Goal: Task Accomplishment & Management: Complete application form

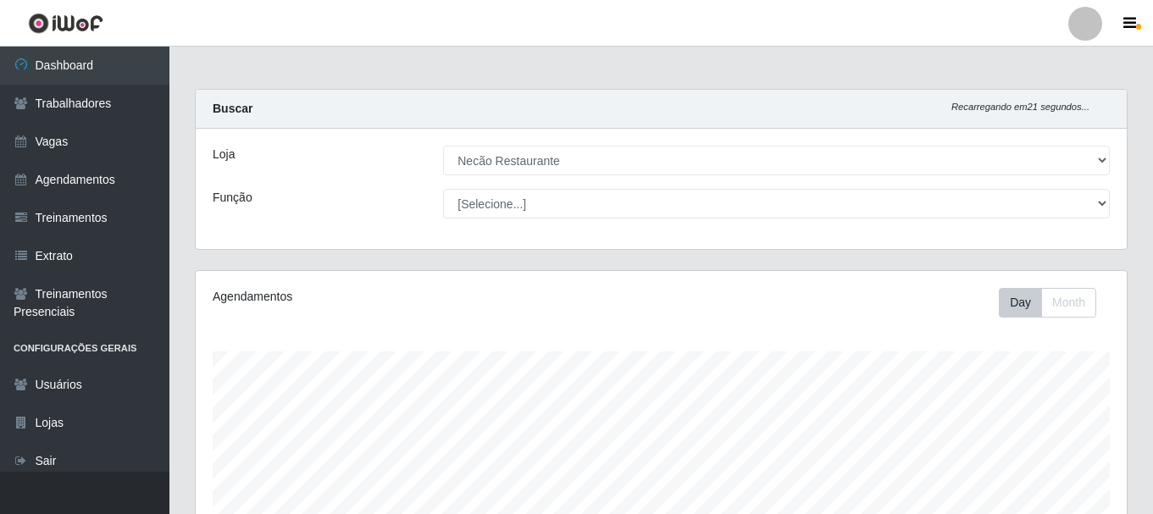
select select "334"
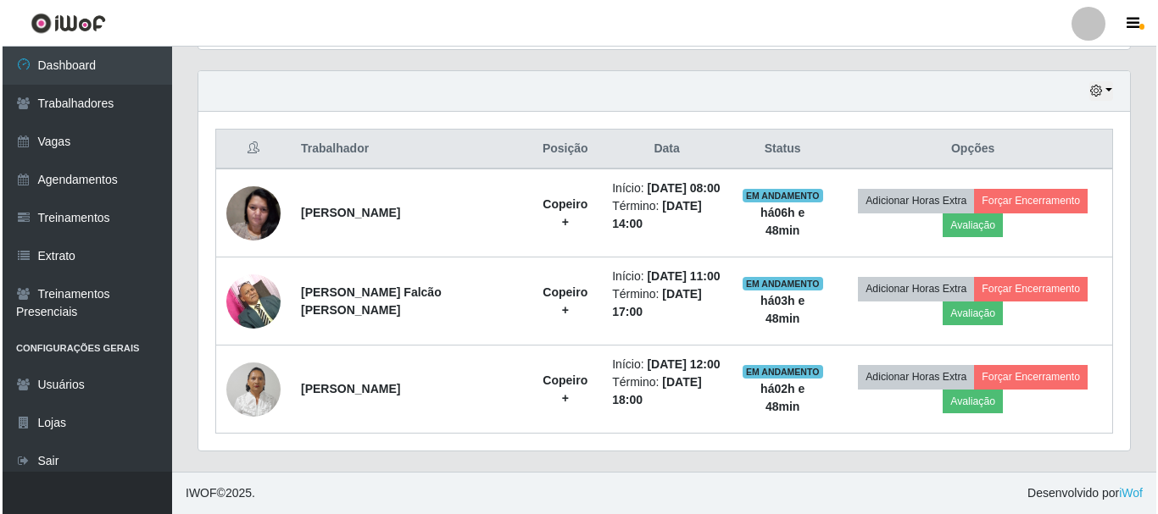
scroll to position [352, 931]
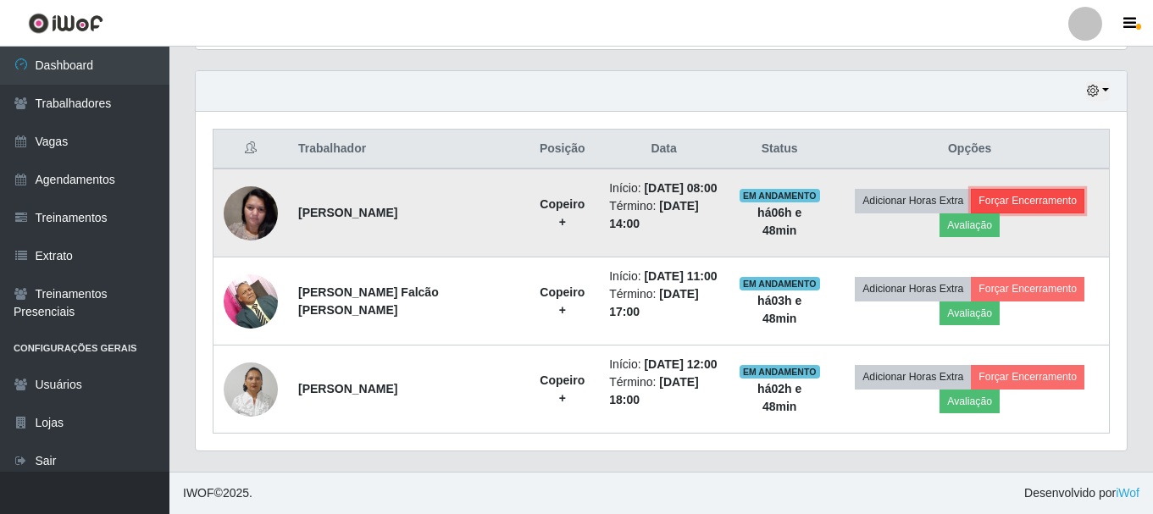
click at [1039, 204] on button "Forçar Encerramento" at bounding box center [1028, 201] width 114 height 24
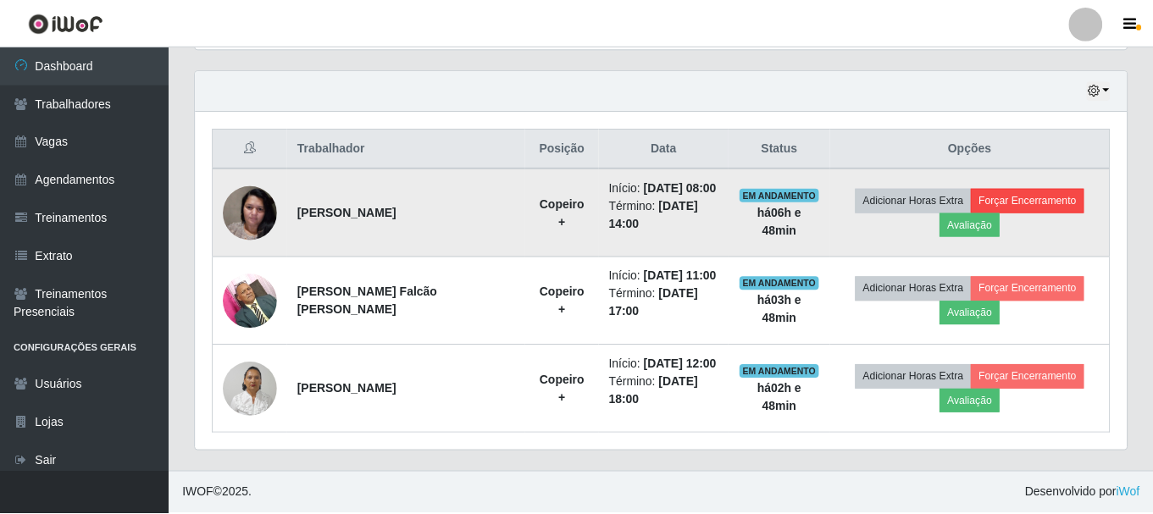
scroll to position [352, 923]
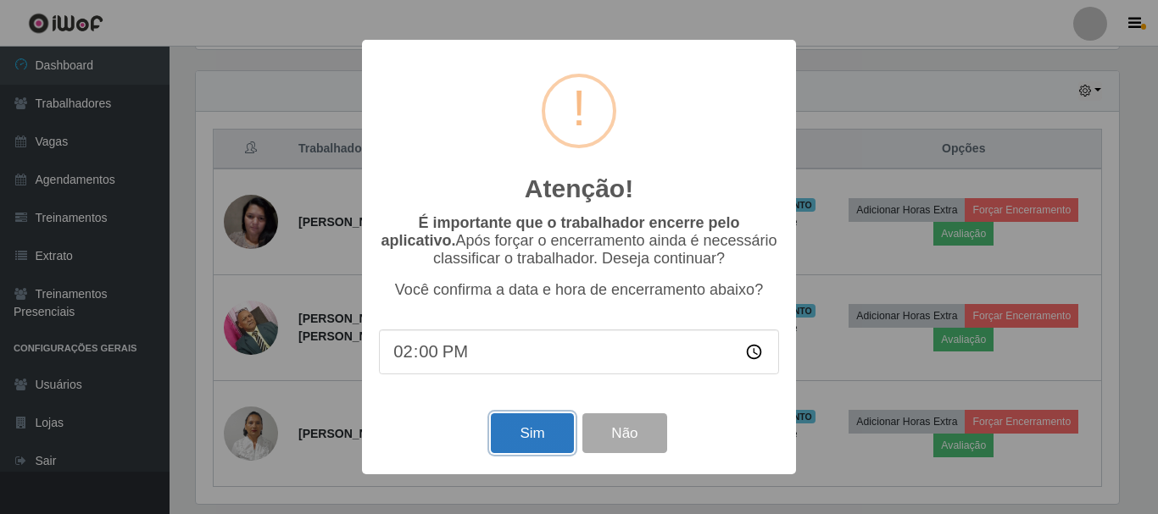
click at [500, 442] on button "Sim" at bounding box center [532, 434] width 82 height 40
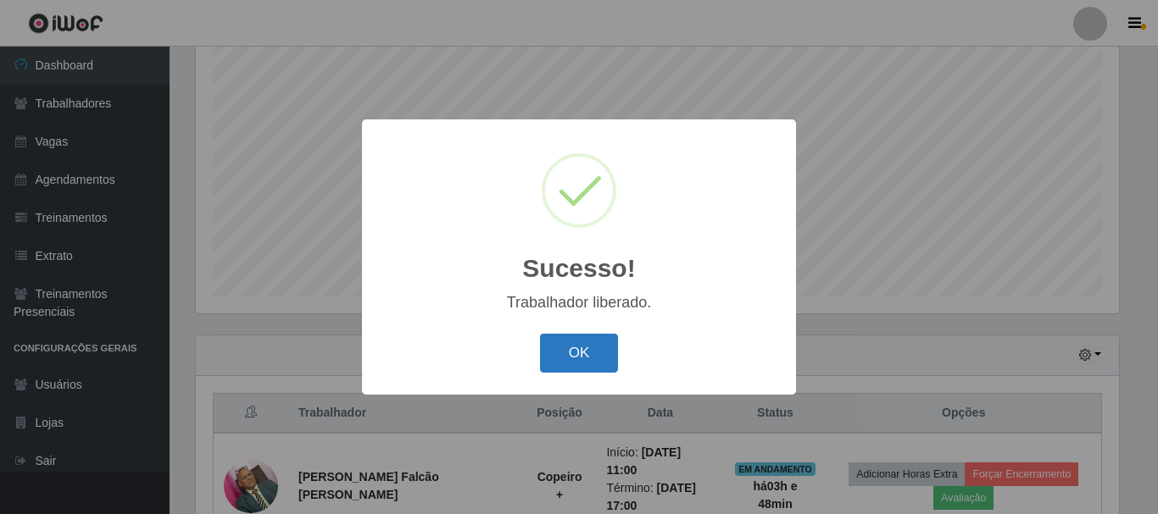
click at [570, 353] on button "OK" at bounding box center [579, 354] width 79 height 40
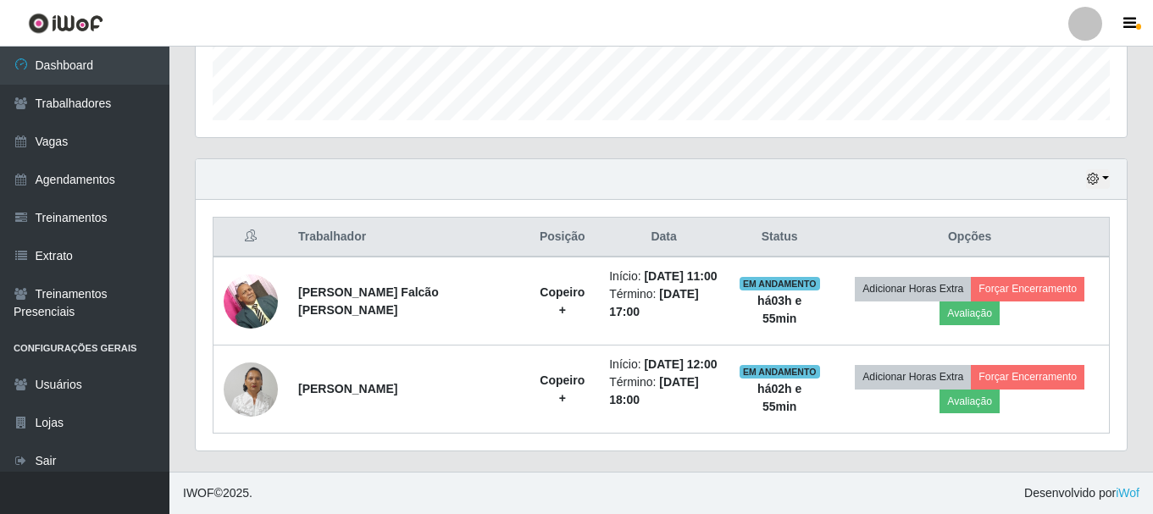
scroll to position [316, 0]
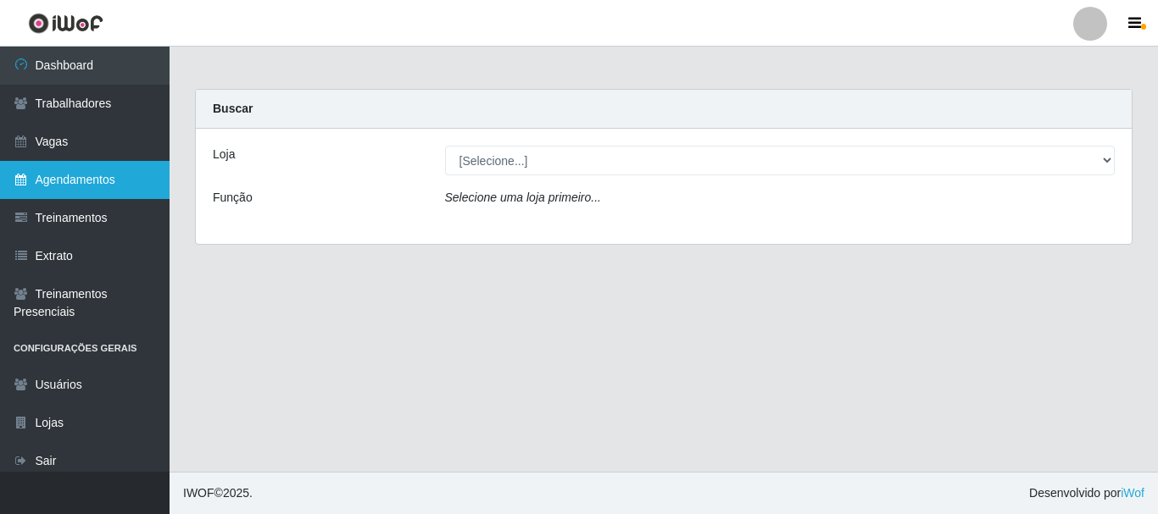
click at [81, 179] on link "Agendamentos" at bounding box center [84, 180] width 169 height 38
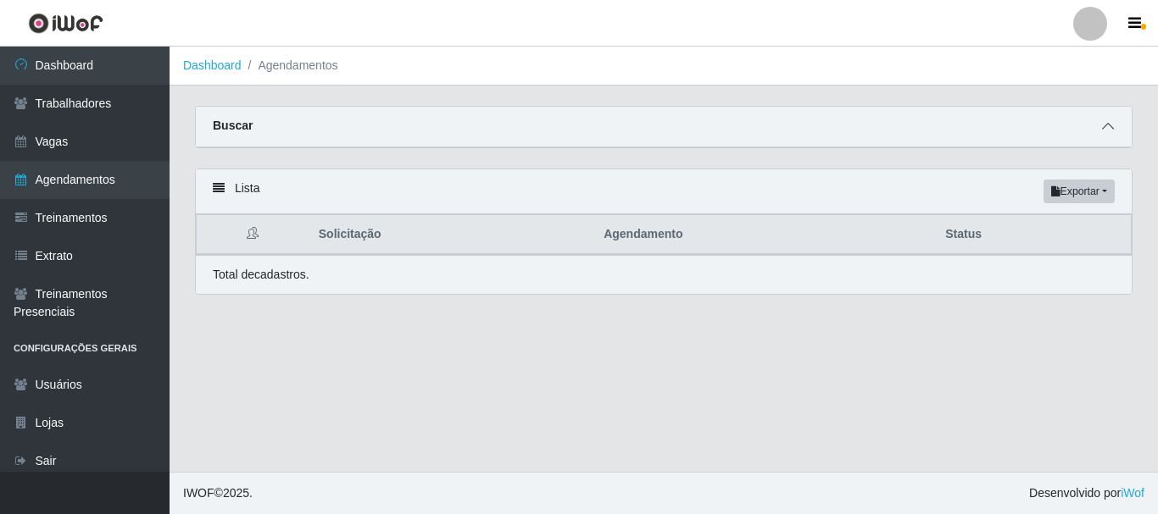
click at [1104, 132] on icon at bounding box center [1108, 126] width 12 height 12
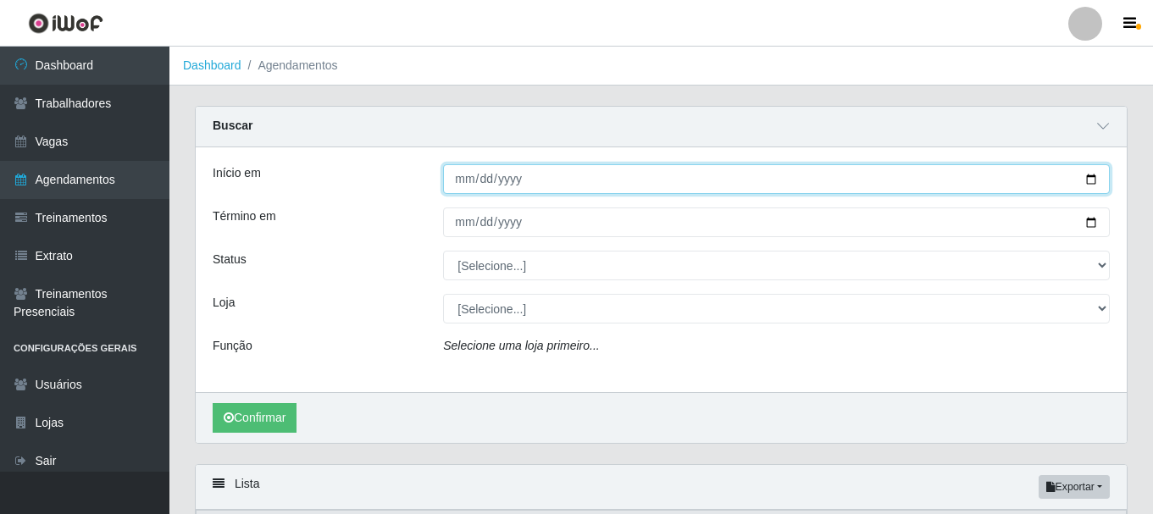
click at [1086, 183] on input "Início em" at bounding box center [776, 179] width 667 height 30
type input "[DATE]"
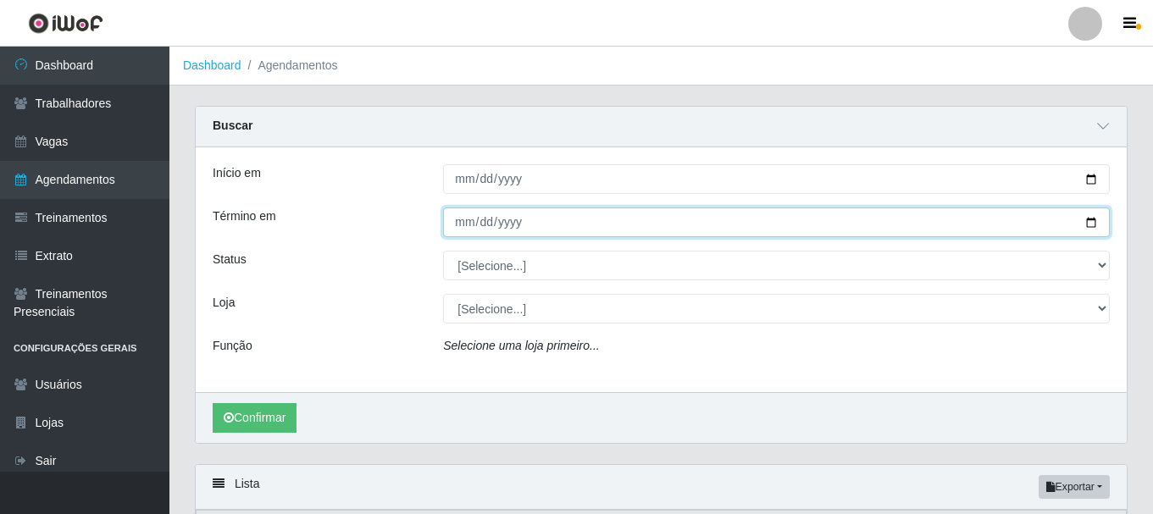
click at [1096, 226] on input "Término em" at bounding box center [776, 223] width 667 height 30
type input "[DATE]"
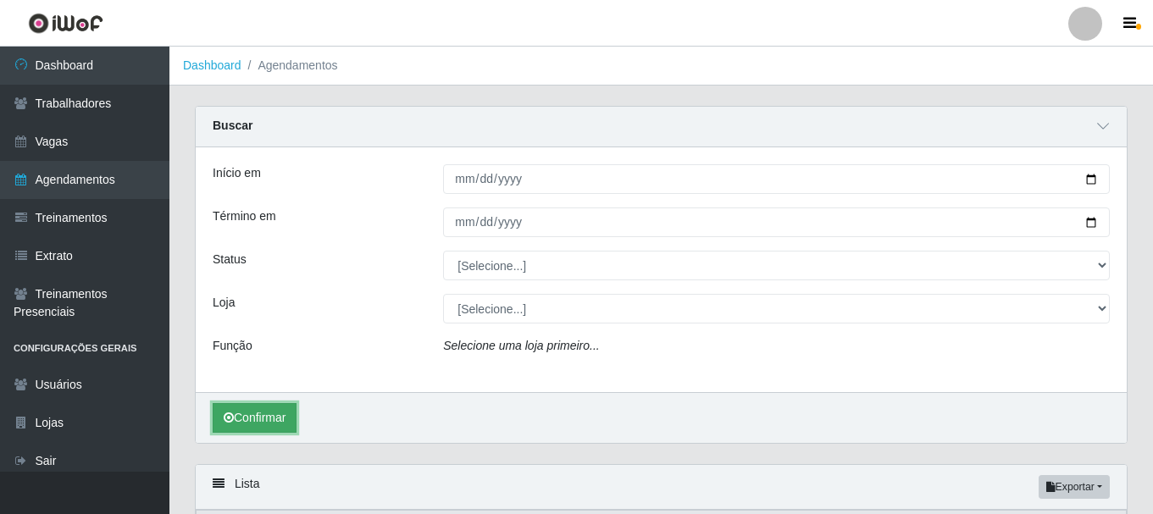
click at [285, 424] on button "Confirmar" at bounding box center [255, 418] width 84 height 30
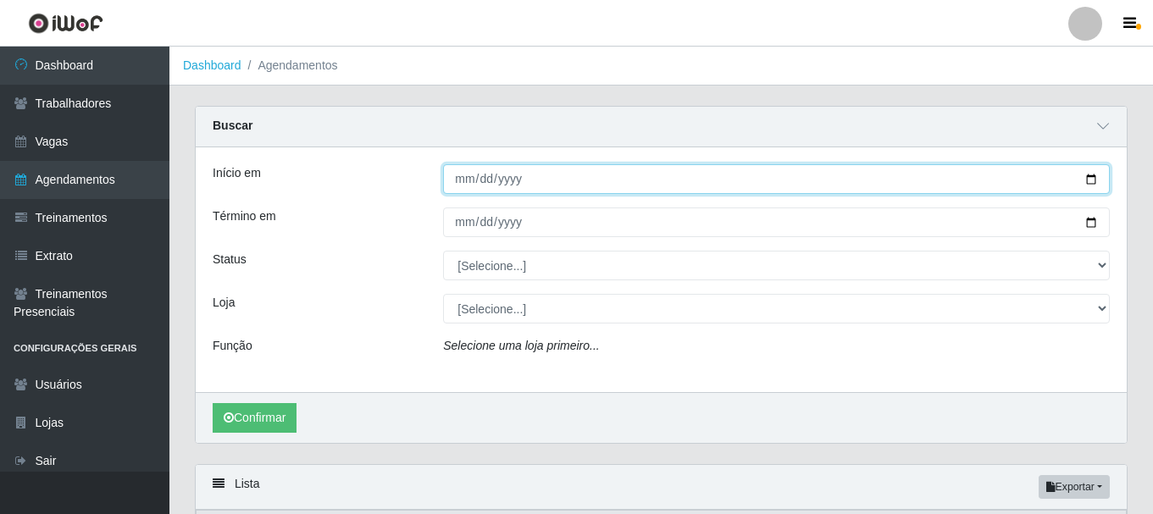
click at [1091, 180] on input "[DATE]" at bounding box center [776, 179] width 667 height 30
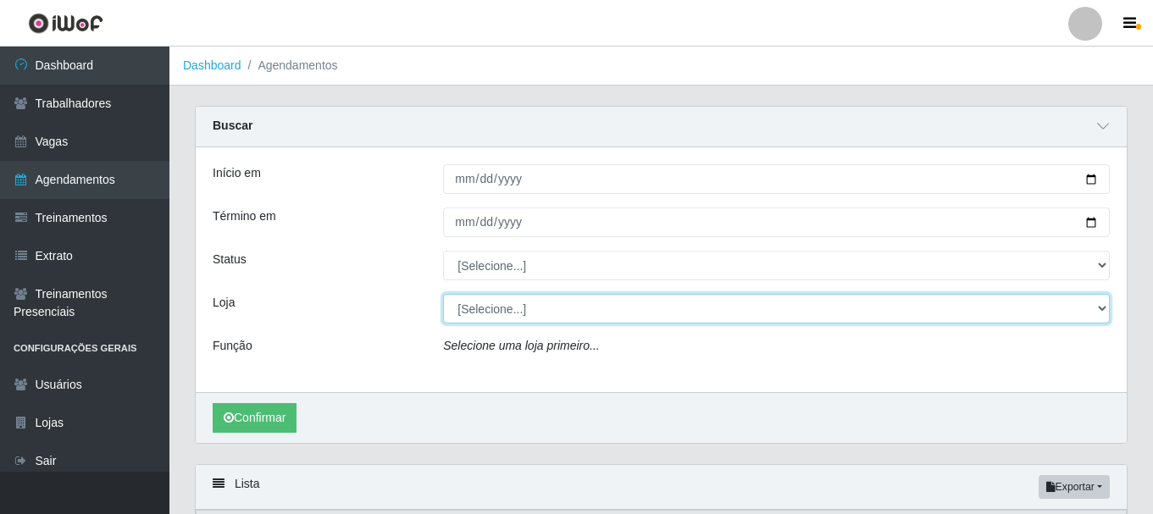
click at [497, 308] on select "[Selecione...] Necão Restaurante" at bounding box center [776, 309] width 667 height 30
select select "334"
click at [443, 295] on select "[Selecione...] Necão Restaurante" at bounding box center [776, 309] width 667 height 30
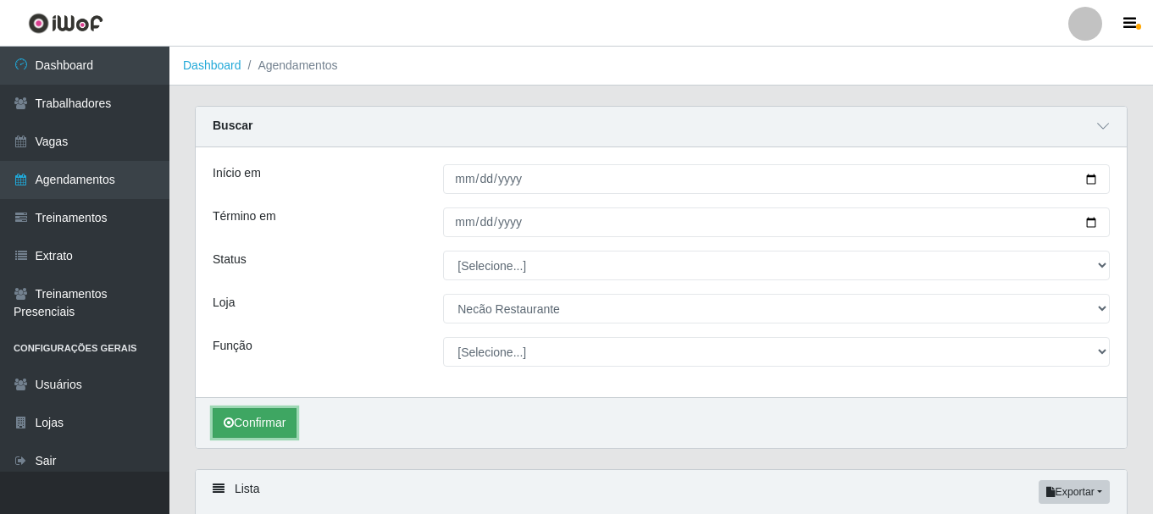
click at [269, 429] on button "Confirmar" at bounding box center [255, 423] width 84 height 30
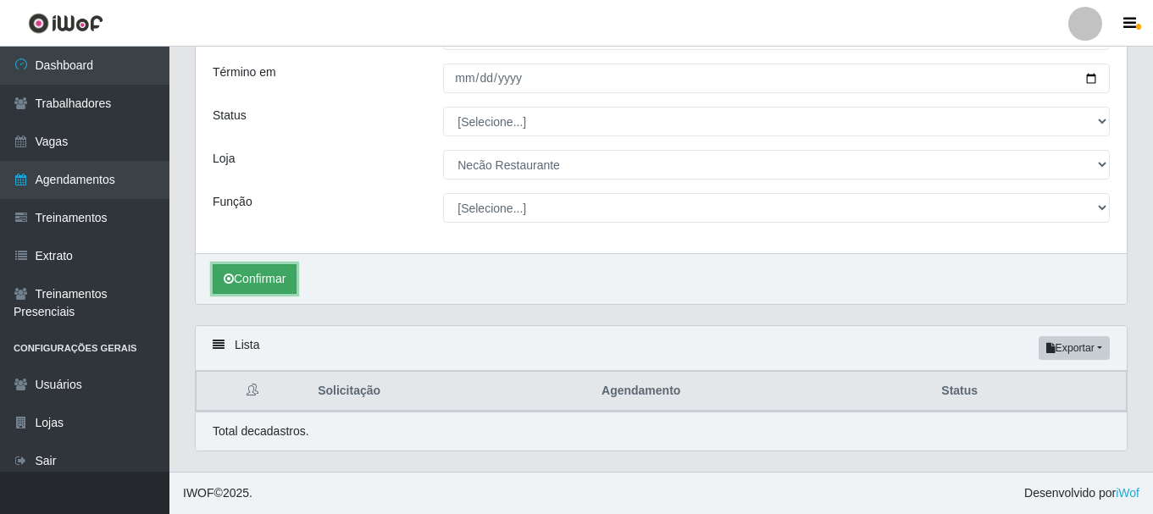
click at [276, 280] on button "Confirmar" at bounding box center [255, 279] width 84 height 30
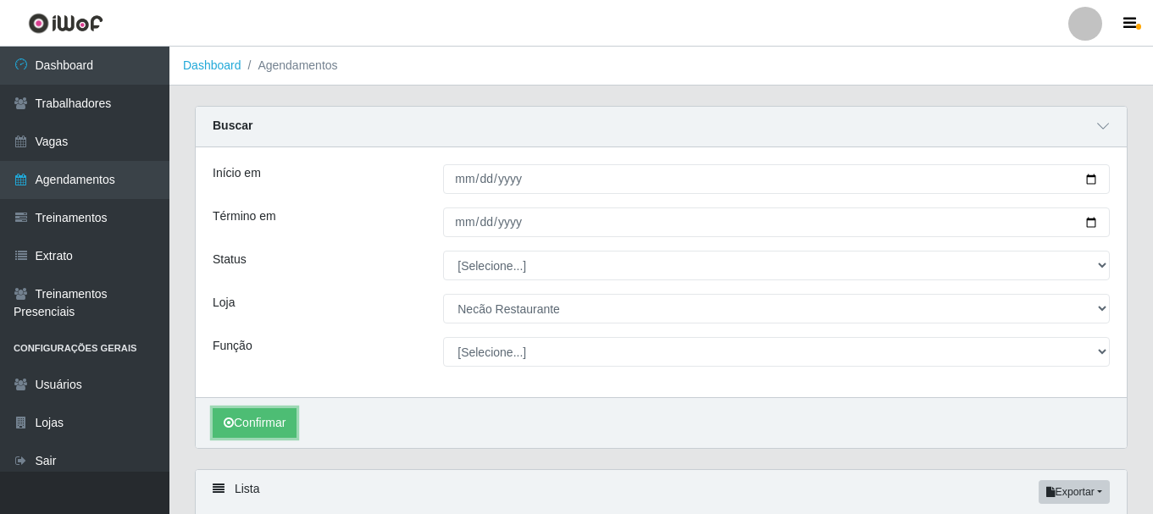
scroll to position [85, 0]
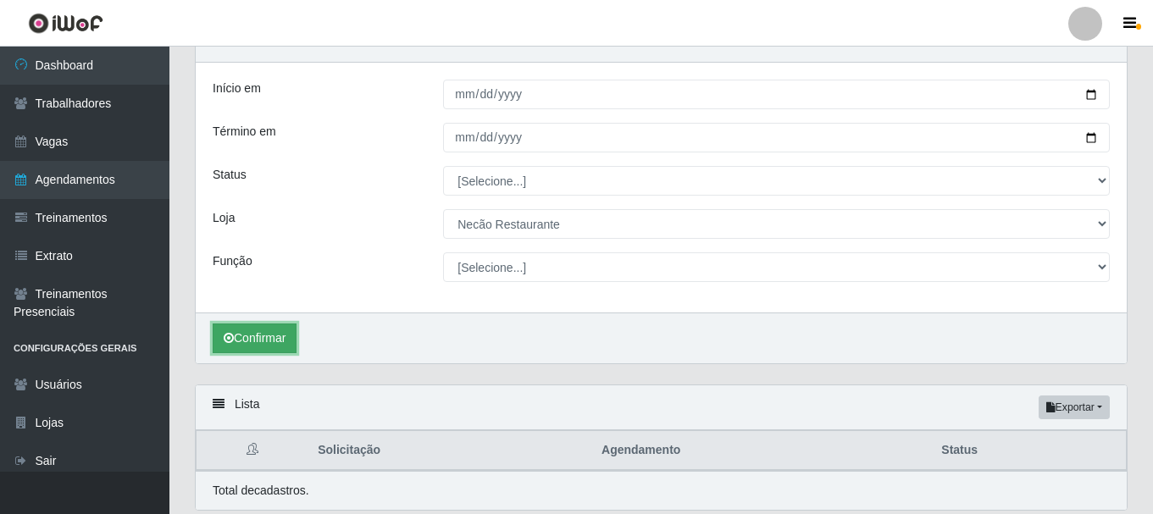
click at [273, 345] on button "Confirmar" at bounding box center [255, 339] width 84 height 30
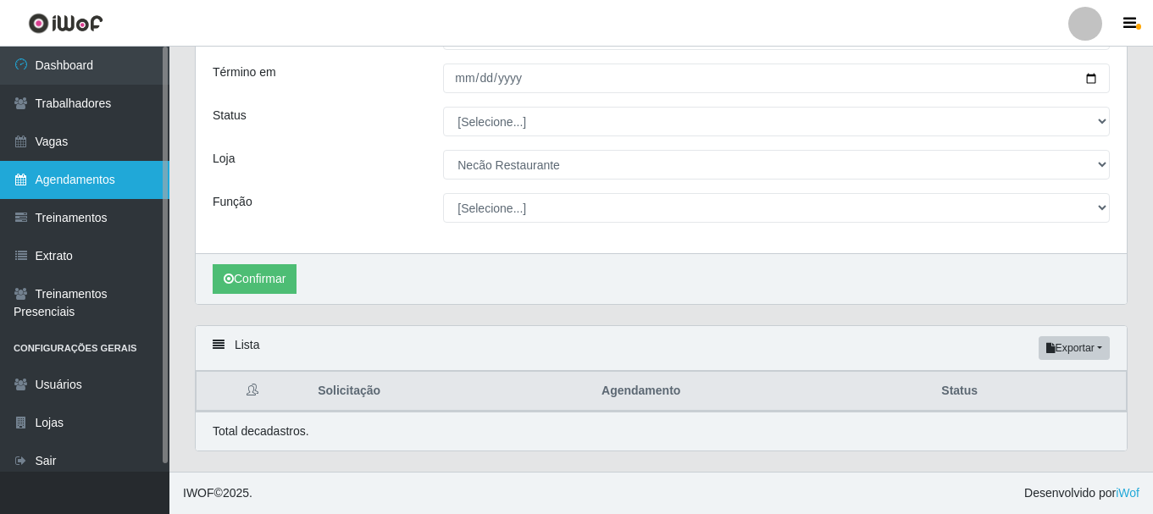
click at [105, 174] on link "Agendamentos" at bounding box center [84, 180] width 169 height 38
select select "[Selecione...]"
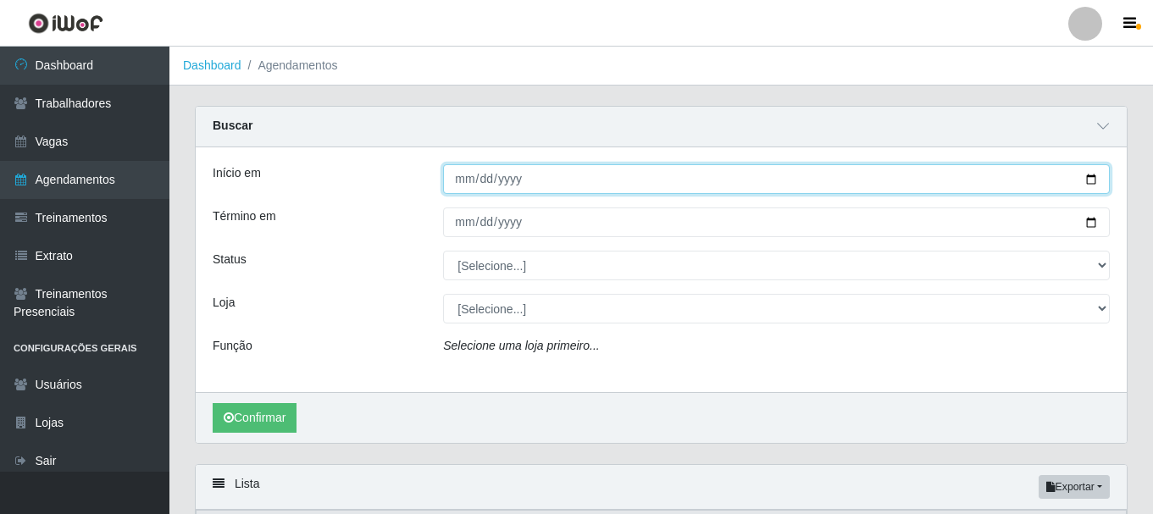
click at [1086, 180] on input "Início em" at bounding box center [776, 179] width 667 height 30
type input "[DATE]"
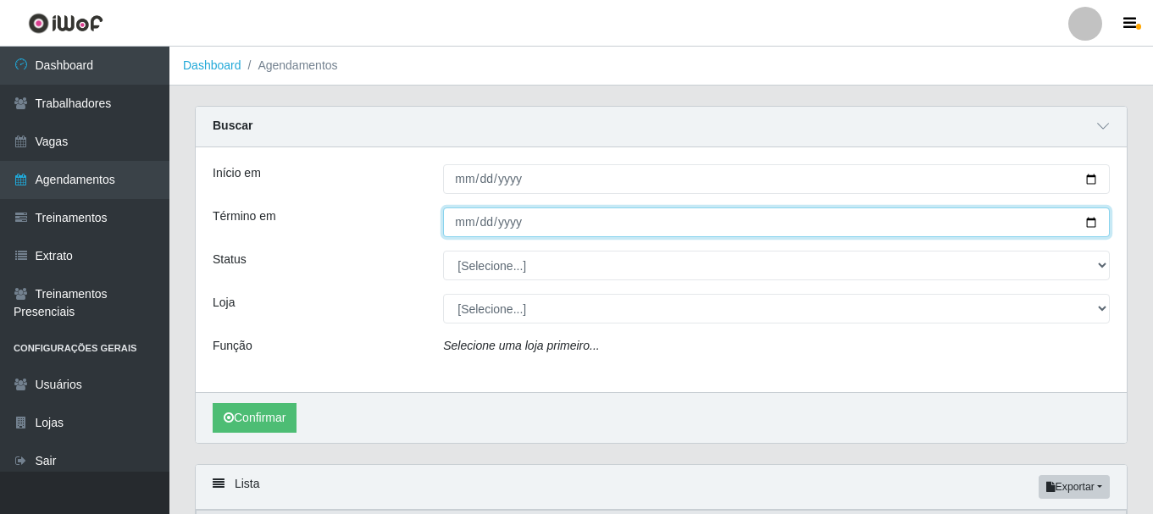
click at [1095, 230] on input "Término em" at bounding box center [776, 223] width 667 height 30
type input "[DATE]"
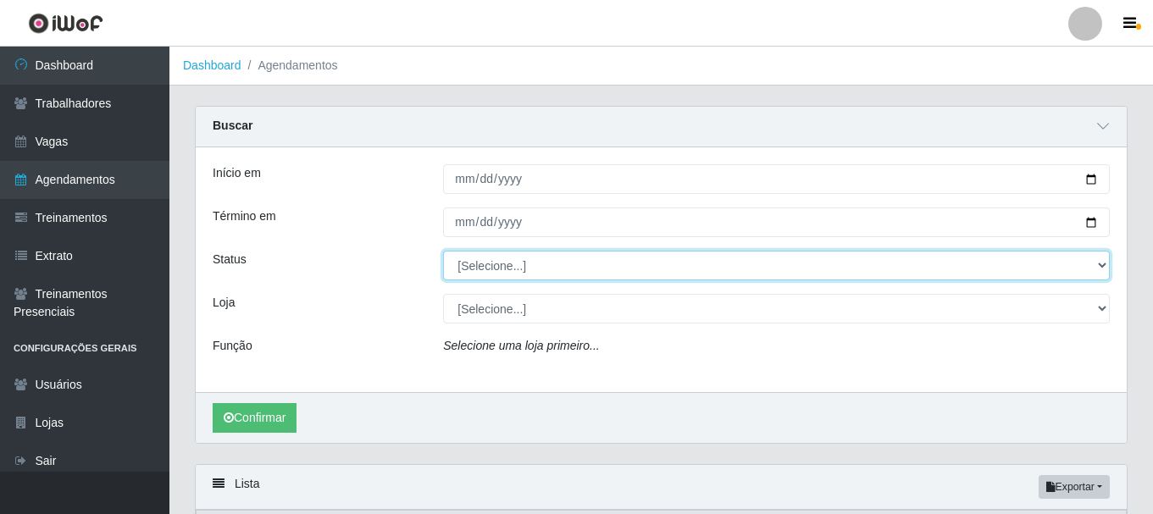
click at [506, 264] on select "[Selecione...] AGENDADO AGUARDANDO LIBERAR EM ANDAMENTO EM REVISÃO FINALIZADO C…" at bounding box center [776, 266] width 667 height 30
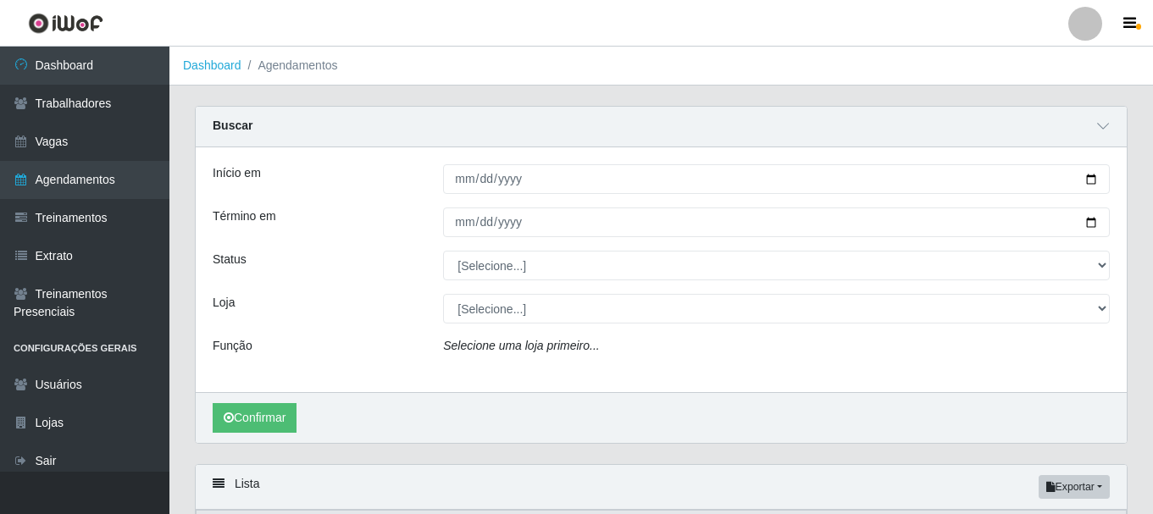
click at [395, 270] on div "Status" at bounding box center [315, 266] width 230 height 30
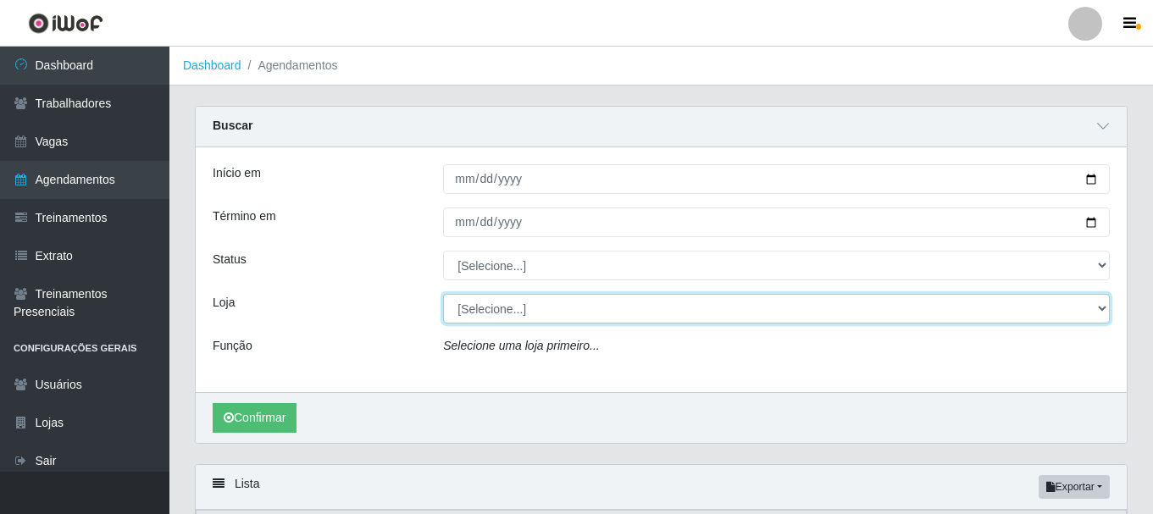
click at [480, 312] on select "[Selecione...] Necão Restaurante" at bounding box center [776, 309] width 667 height 30
select select "334"
click at [443, 295] on select "[Selecione...] Necão Restaurante" at bounding box center [776, 309] width 667 height 30
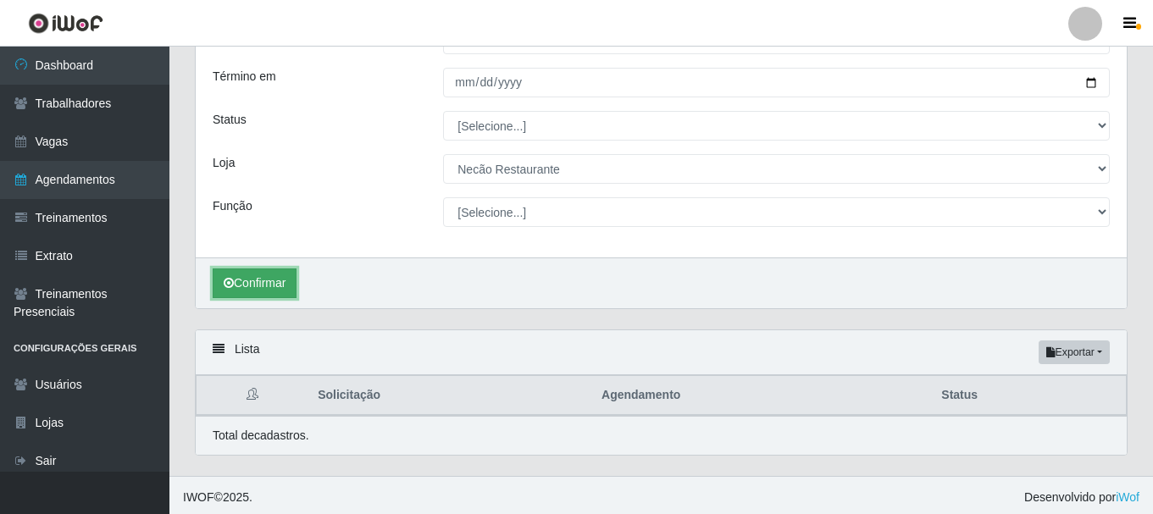
click at [268, 283] on button "Confirmar" at bounding box center [255, 284] width 84 height 30
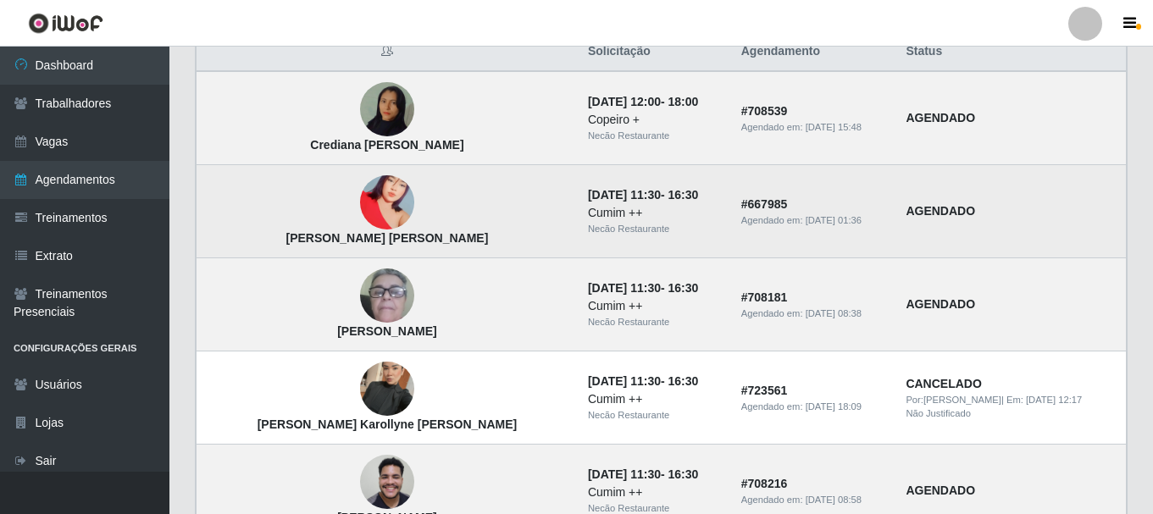
scroll to position [569, 0]
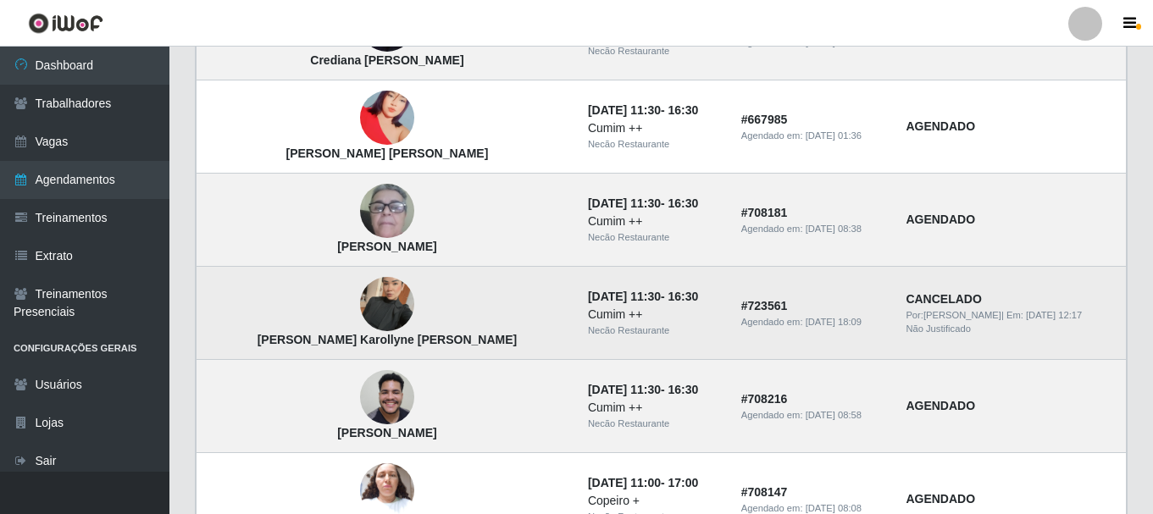
click at [360, 308] on img at bounding box center [387, 305] width 54 height 97
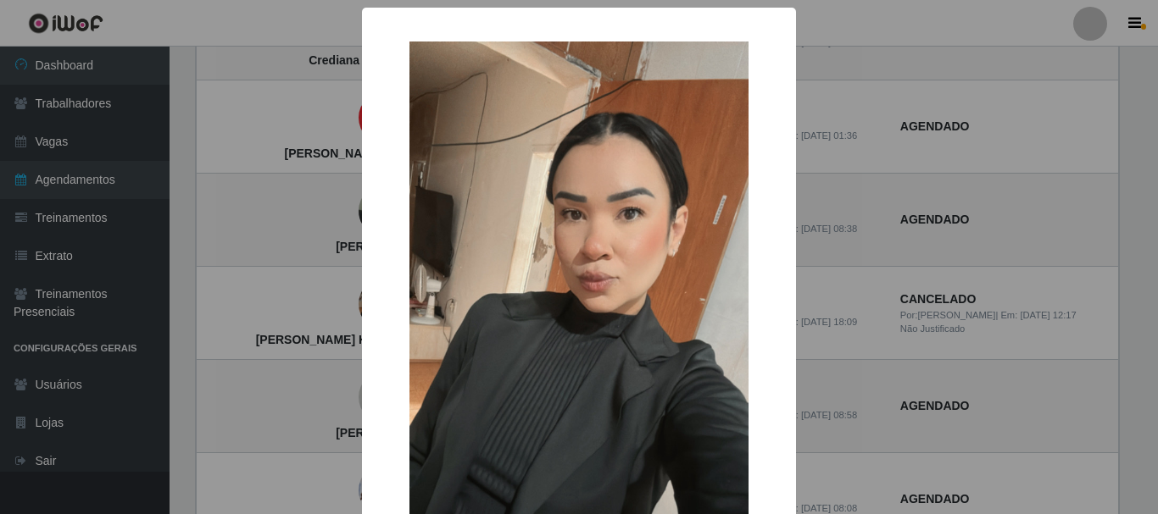
click at [906, 308] on div "× [PERSON_NAME] Karollyne [PERSON_NAME] OK Cancel" at bounding box center [579, 257] width 1158 height 514
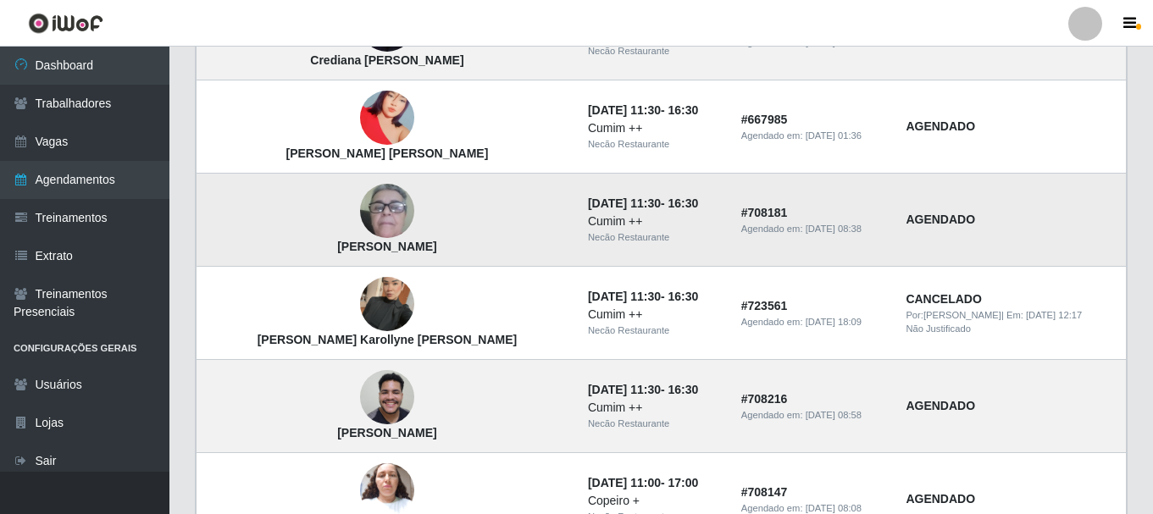
scroll to position [484, 0]
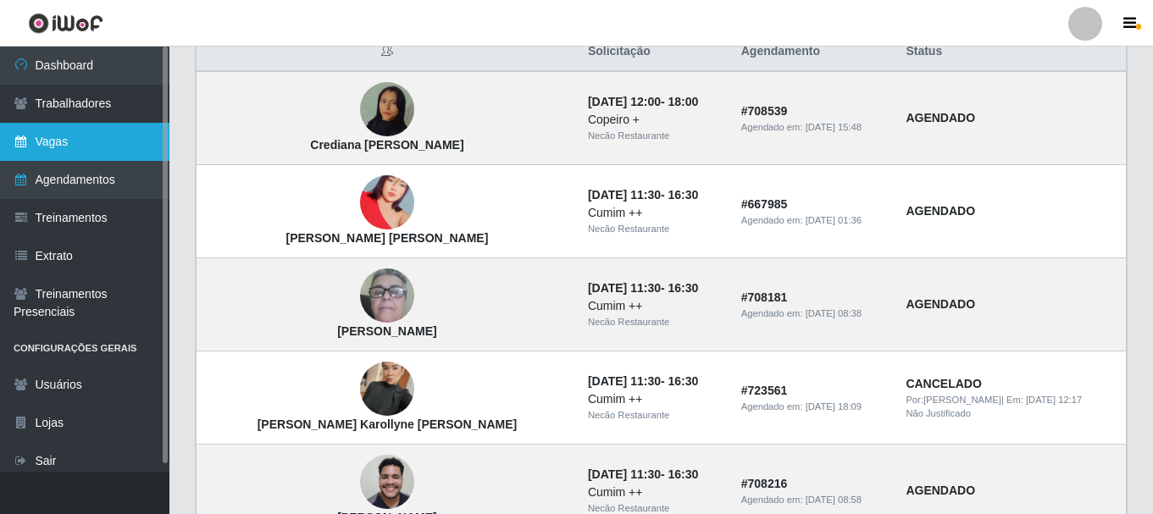
click at [79, 135] on link "Vagas" at bounding box center [84, 142] width 169 height 38
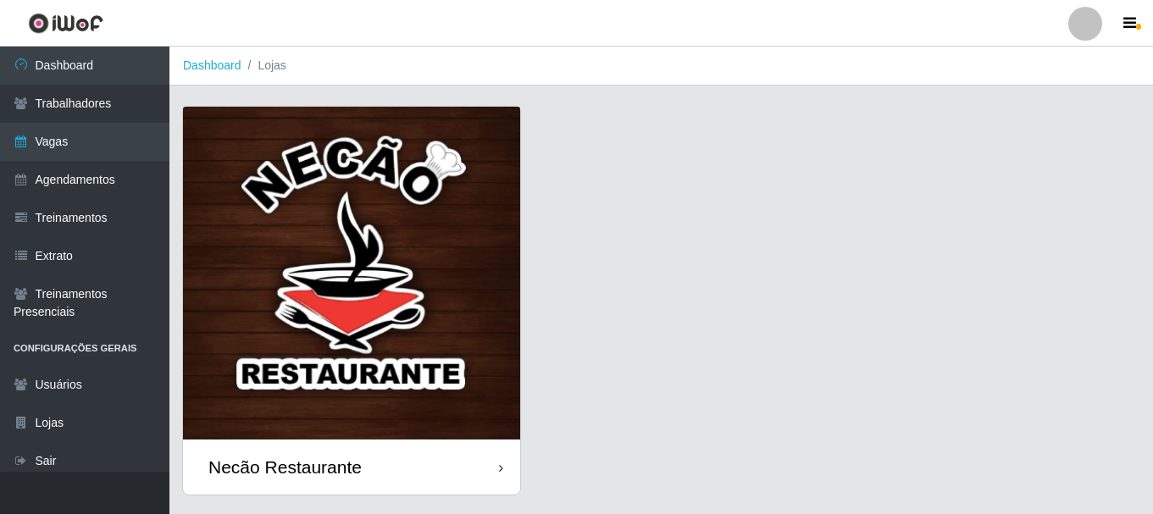
click at [385, 255] on img at bounding box center [351, 273] width 337 height 333
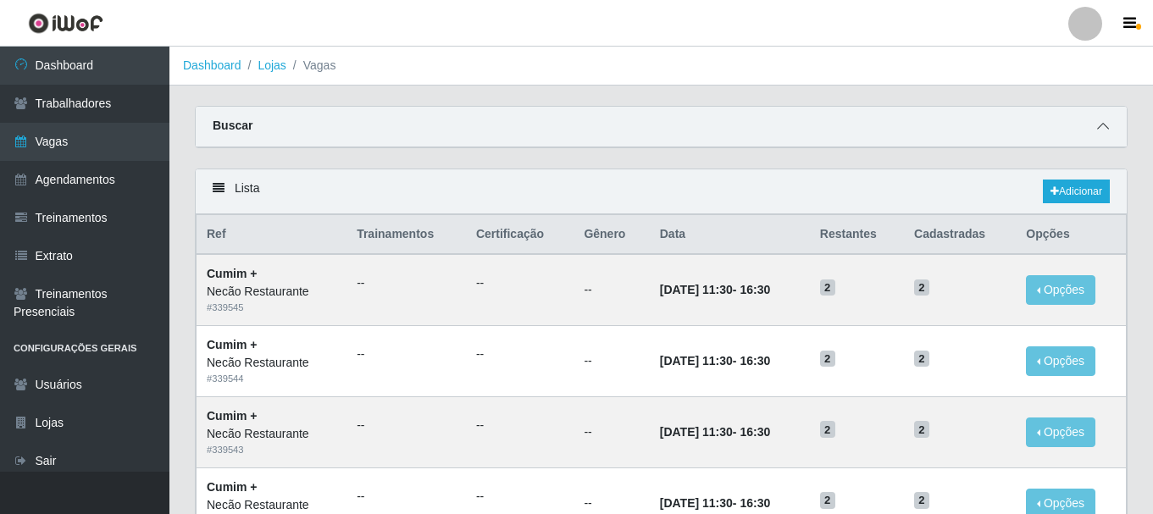
click at [1096, 129] on span at bounding box center [1103, 126] width 20 height 19
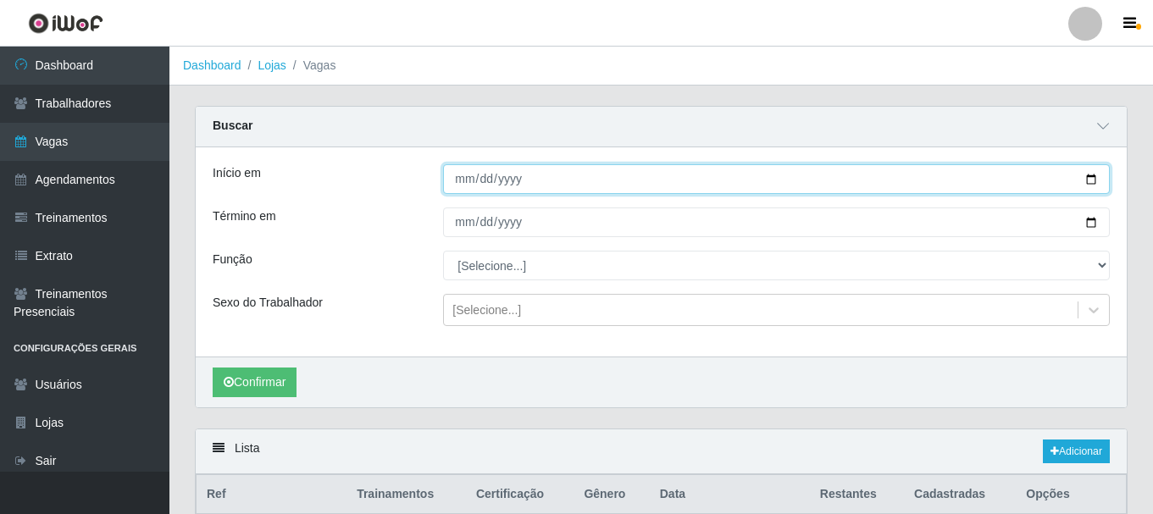
click at [1091, 182] on input "Início em" at bounding box center [776, 179] width 667 height 30
type input "[DATE]"
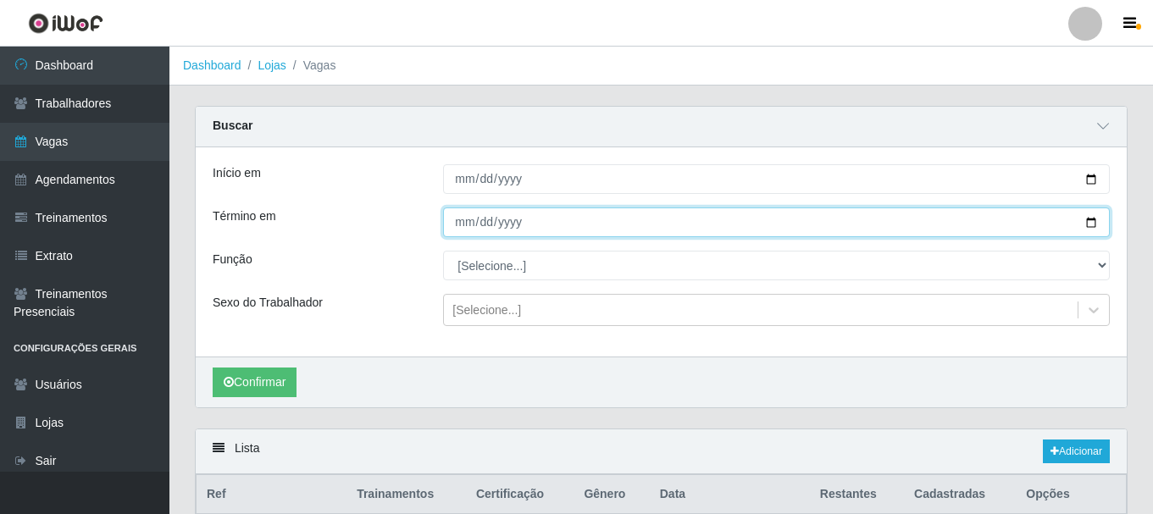
click at [1088, 217] on input "Término em" at bounding box center [776, 223] width 667 height 30
type input "[DATE]"
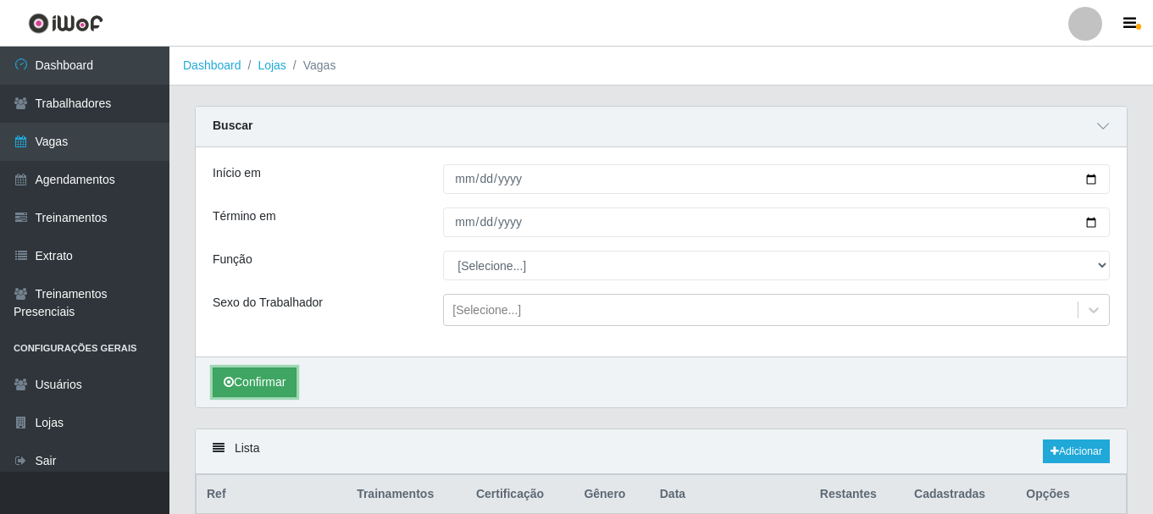
click at [295, 377] on button "Confirmar" at bounding box center [255, 383] width 84 height 30
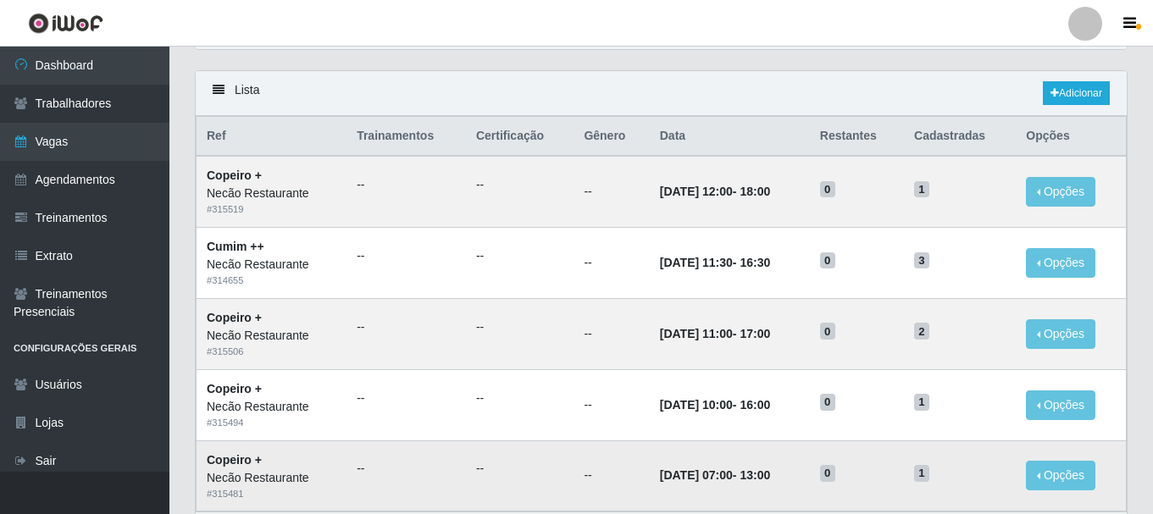
scroll to position [443, 0]
